Goal: Task Accomplishment & Management: Use online tool/utility

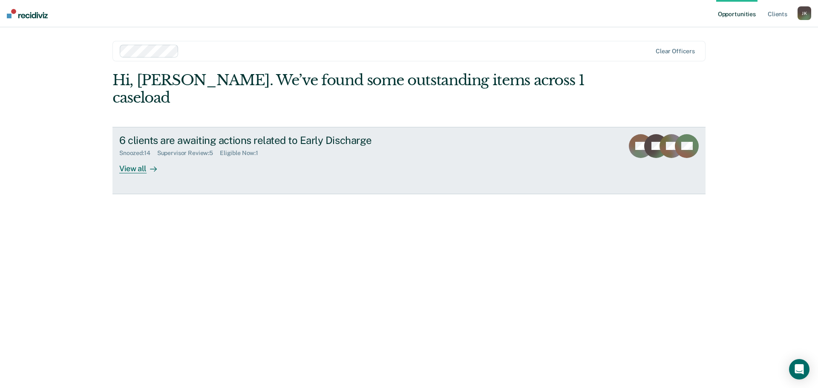
click at [153, 166] on icon at bounding box center [153, 169] width 7 height 7
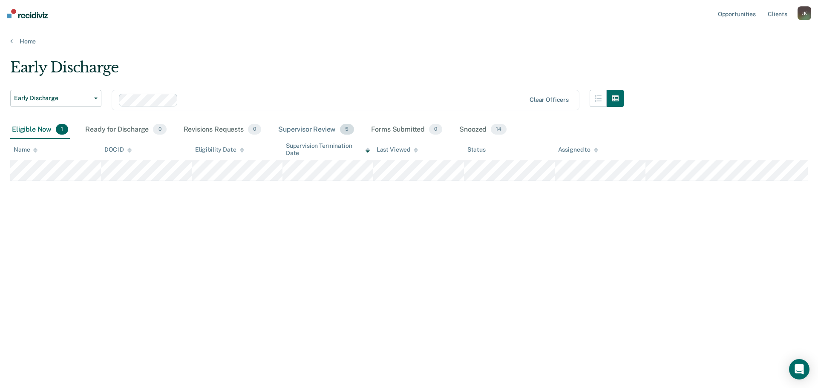
click at [318, 126] on div "Supervisor Review 5" at bounding box center [316, 130] width 79 height 19
